Goal: Information Seeking & Learning: Learn about a topic

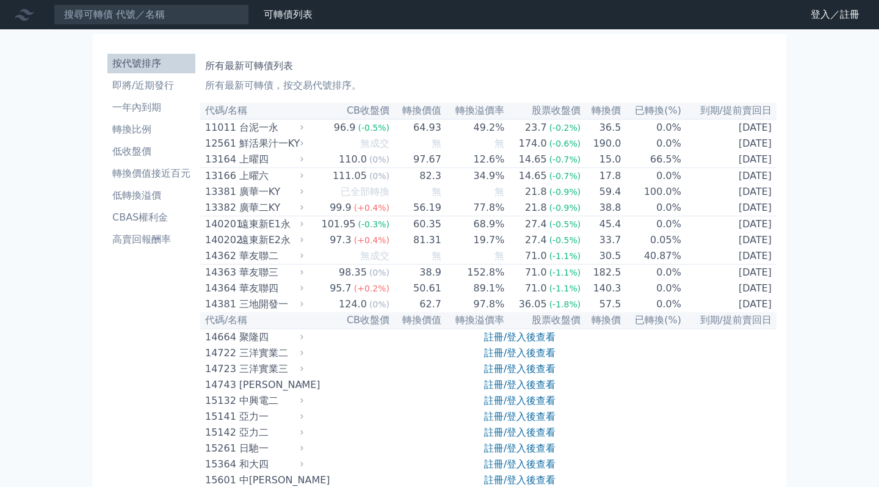
click at [658, 111] on th "已轉換(%)" at bounding box center [651, 111] width 60 height 16
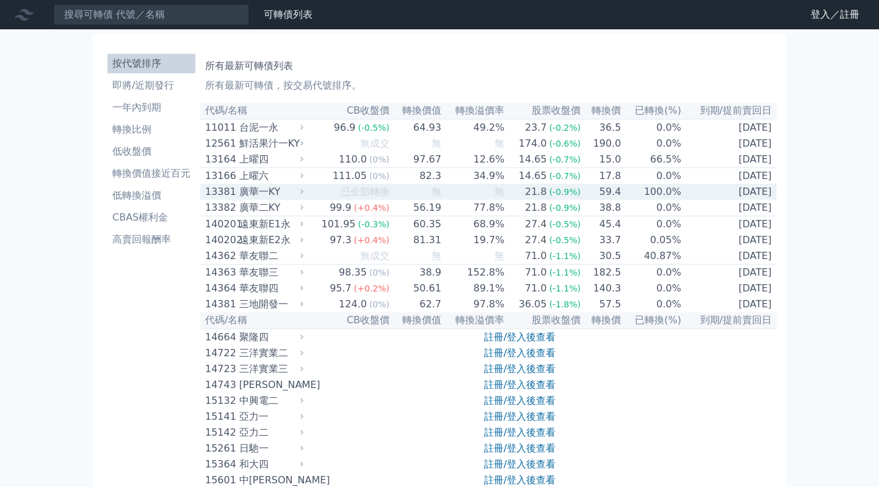
click at [272, 199] on div "廣華一KY" at bounding box center [270, 191] width 62 height 15
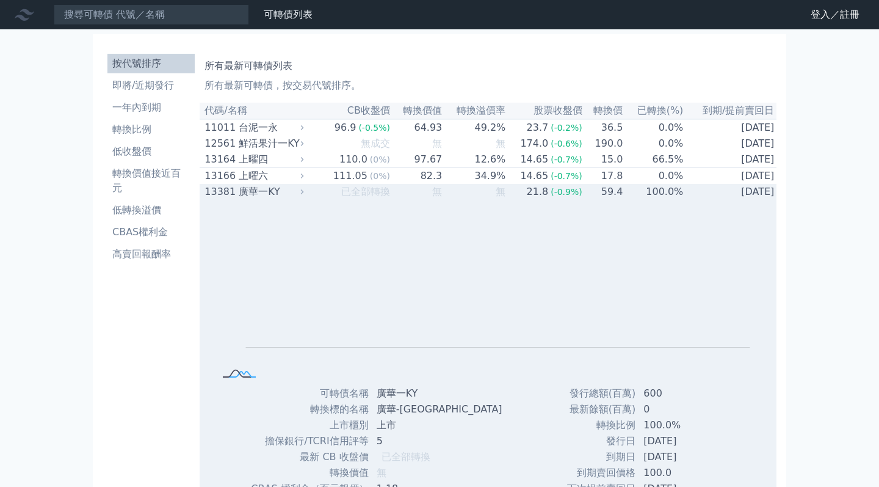
click at [236, 380] on rect at bounding box center [239, 374] width 40 height 13
click at [563, 277] on rect "Chart" at bounding box center [498, 283] width 504 height 129
click at [256, 199] on div "廣華一KY" at bounding box center [270, 191] width 62 height 15
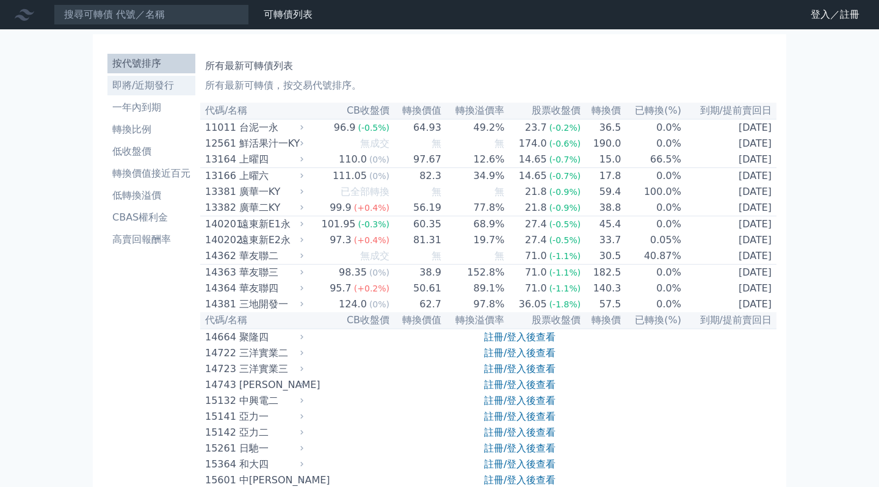
click at [169, 92] on li "即將/近期發行" at bounding box center [151, 85] width 88 height 15
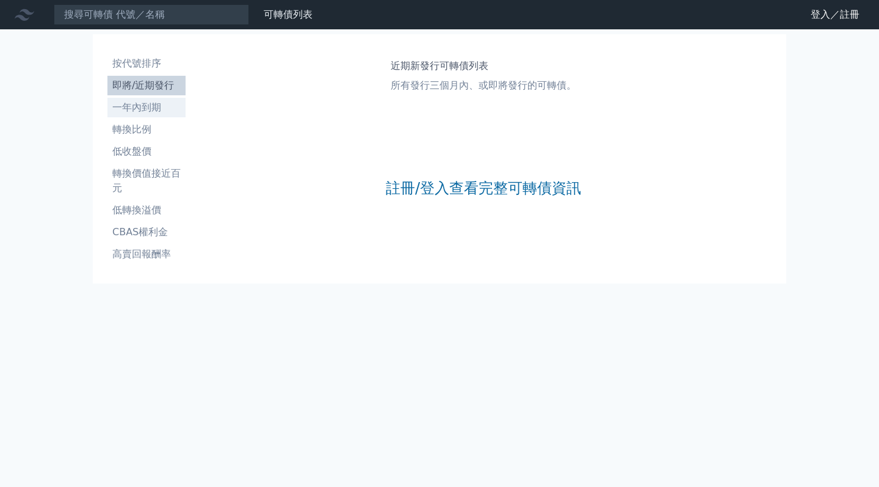
click at [167, 107] on li "一年內到期" at bounding box center [146, 107] width 78 height 15
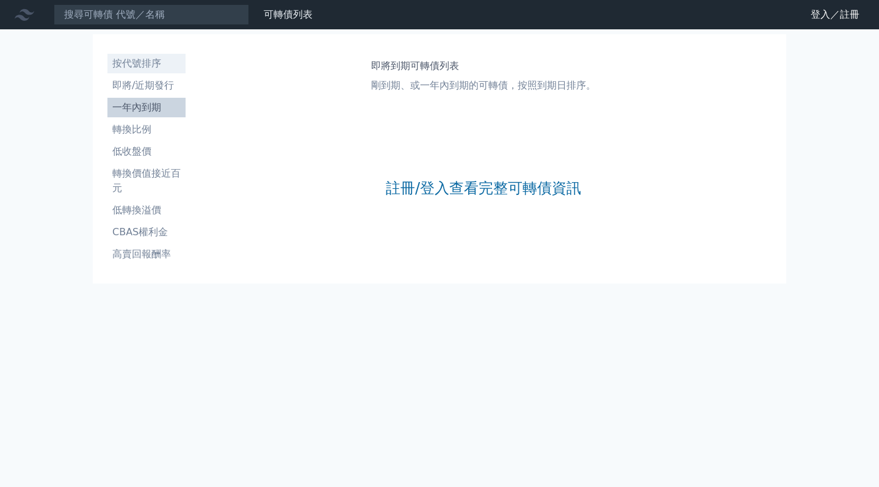
click at [152, 68] on li "按代號排序" at bounding box center [146, 63] width 78 height 15
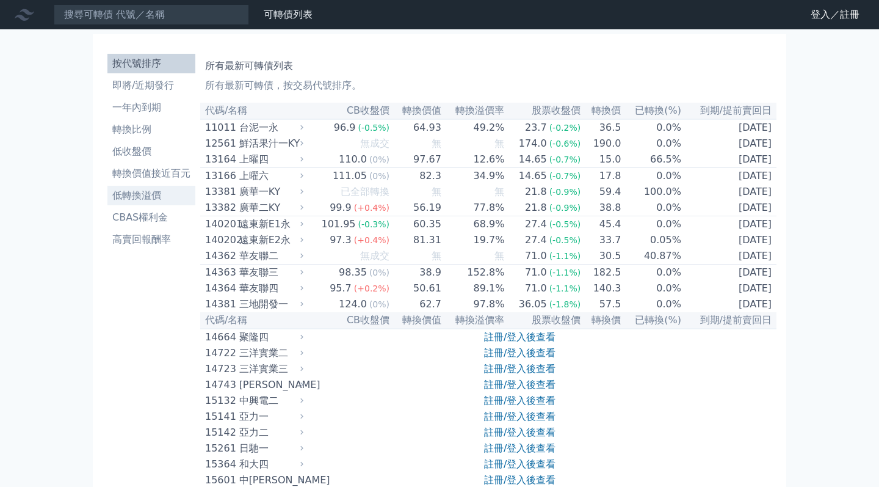
click at [153, 189] on li "低轉換溢價" at bounding box center [151, 195] width 88 height 15
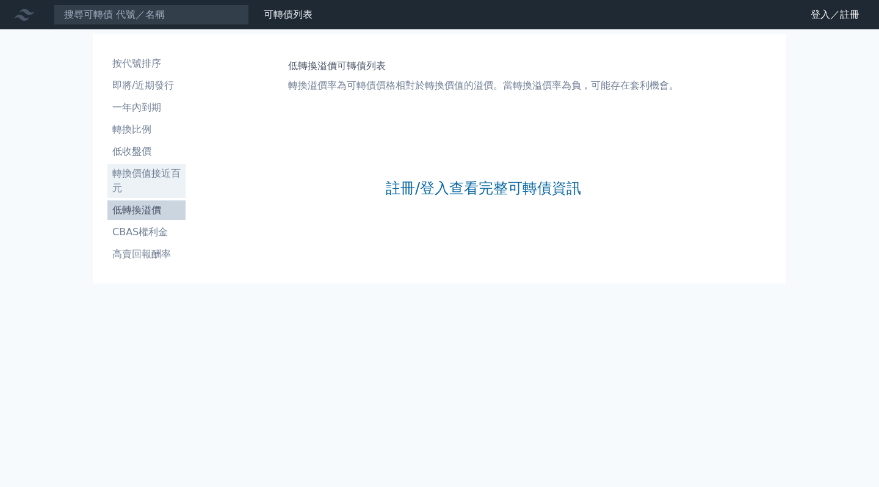
click at [158, 177] on li "轉換價值接近百元" at bounding box center [146, 180] width 78 height 29
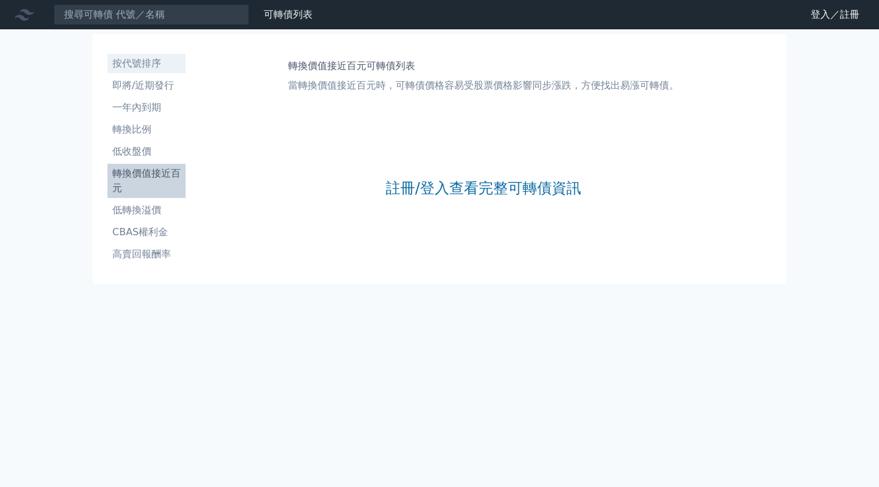
click at [149, 62] on li "按代號排序" at bounding box center [146, 63] width 78 height 15
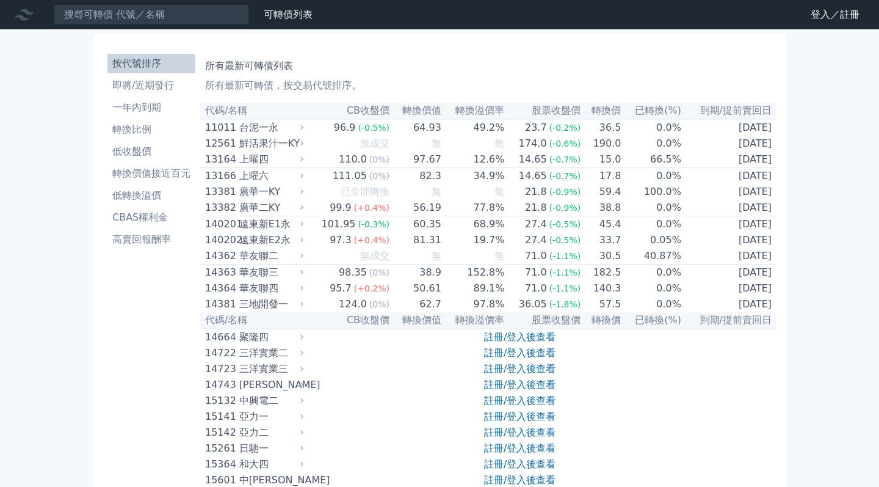
click at [0, 0] on link "財務數據" at bounding box center [0, 0] width 0 height 0
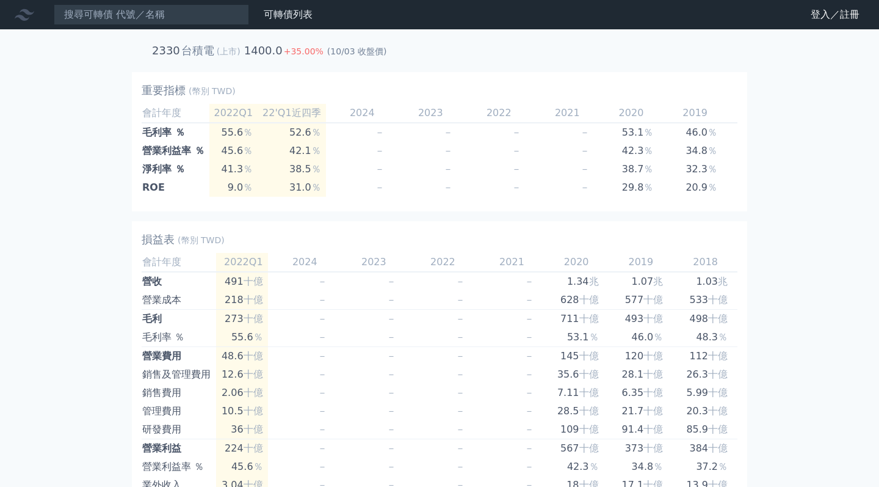
scroll to position [1, 0]
click at [302, 15] on link "可轉債列表" at bounding box center [288, 14] width 49 height 12
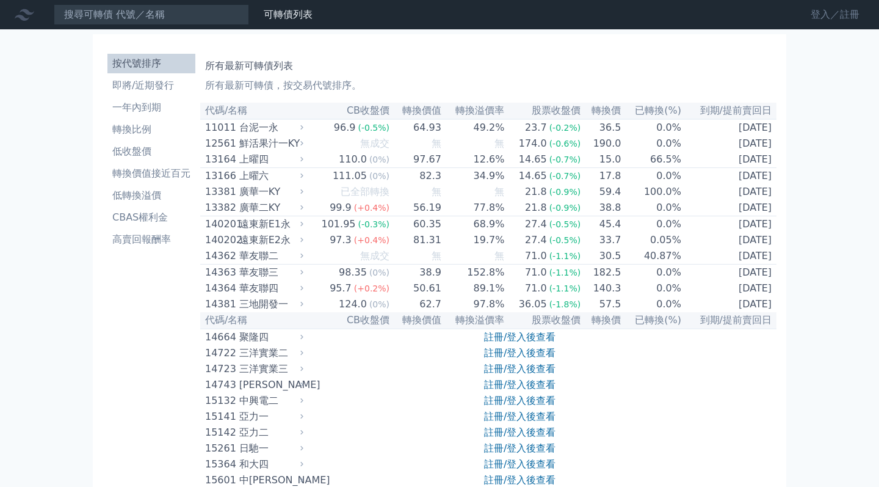
click at [848, 14] on link "登入／註冊" at bounding box center [835, 15] width 68 height 20
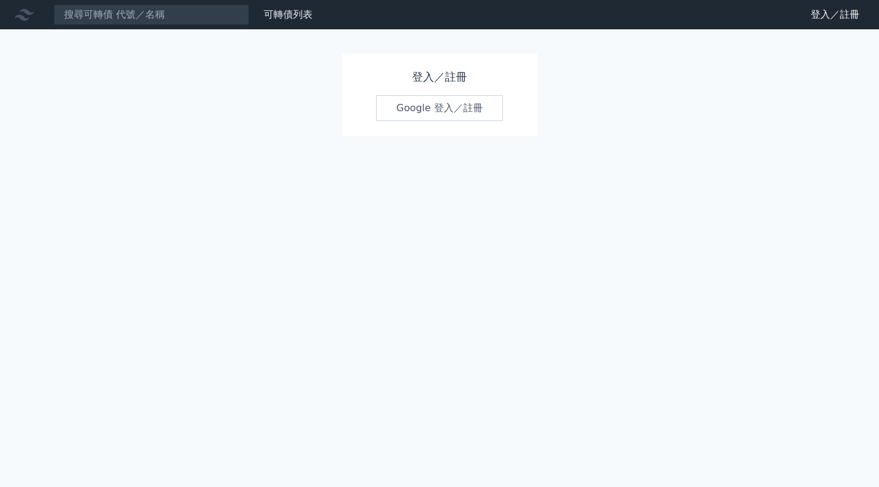
click at [452, 113] on link "Google 登入／註冊" at bounding box center [439, 108] width 127 height 26
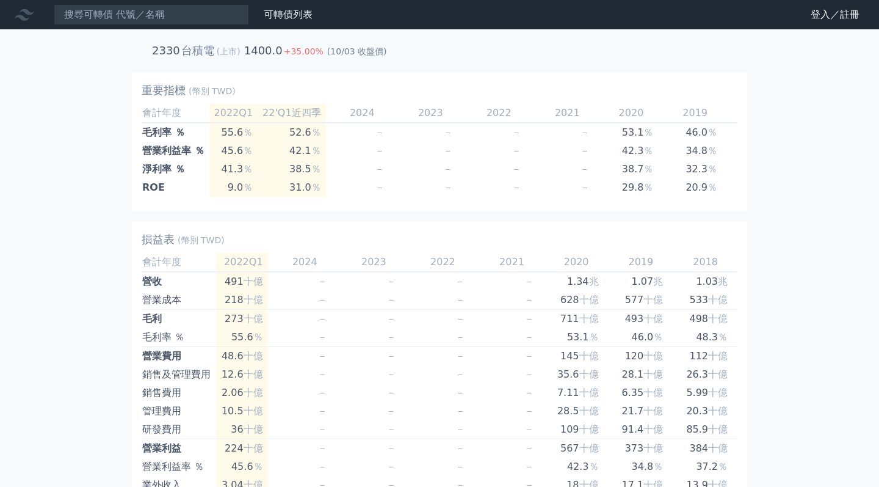
scroll to position [1, 0]
